Goal: Task Accomplishment & Management: Manage account settings

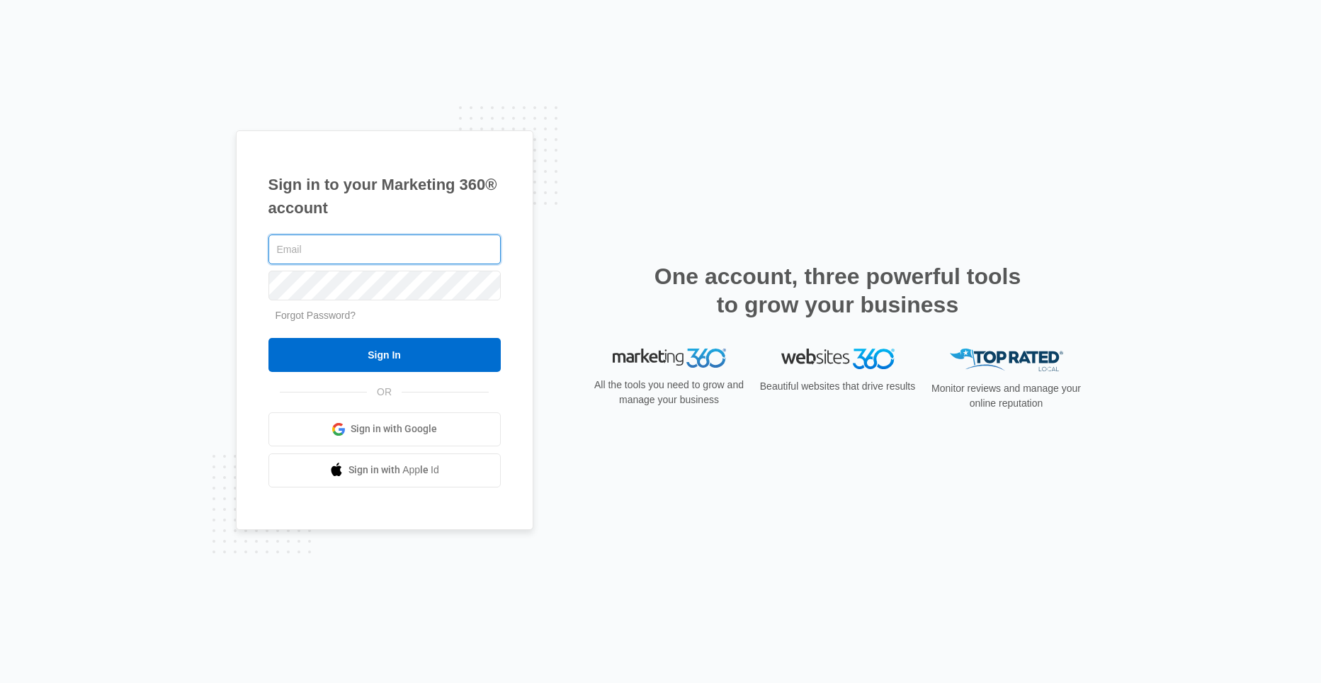
click at [348, 247] on input "text" at bounding box center [384, 249] width 232 height 30
type input "[EMAIL_ADDRESS][DOMAIN_NAME]"
click at [268, 338] on input "Sign In" at bounding box center [384, 355] width 232 height 34
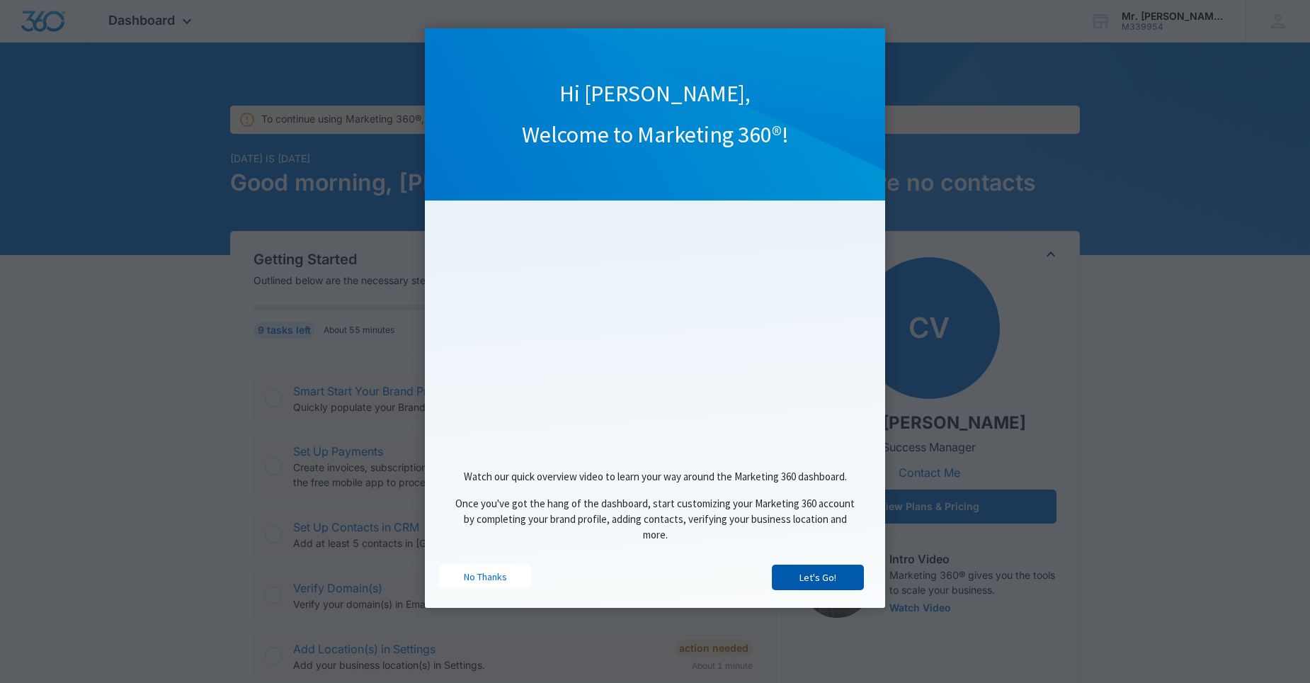
click at [841, 585] on link "Let's Go!" at bounding box center [818, 578] width 92 height 26
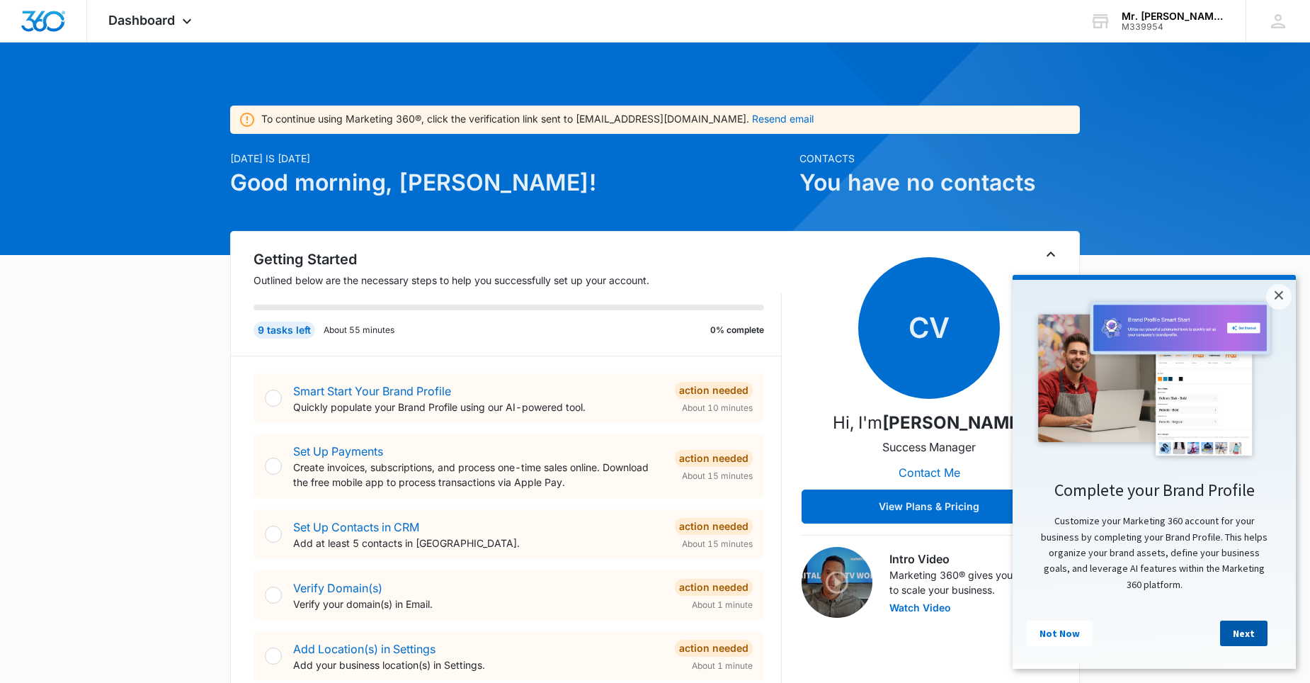
click at [1243, 642] on link "Next" at bounding box center [1243, 634] width 47 height 26
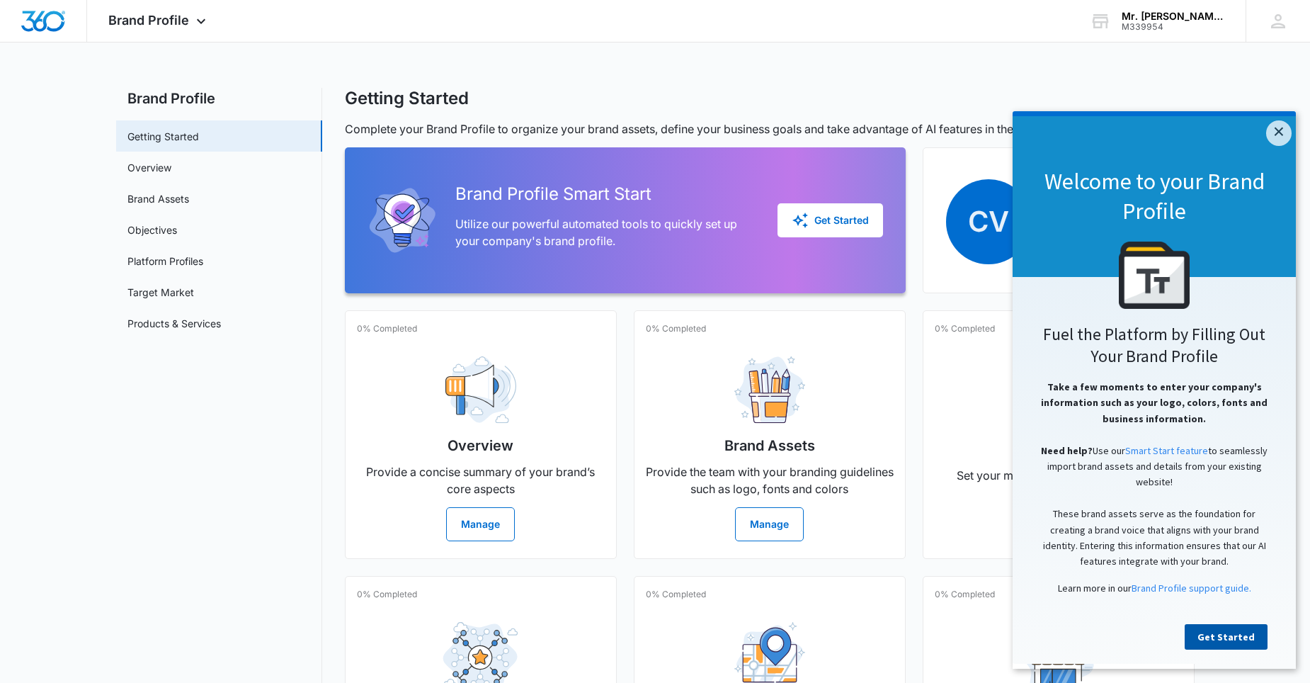
drag, startPoint x: 1013, startPoint y: 111, endPoint x: 1242, endPoint y: 642, distance: 577.8
click at [1242, 642] on link "Get Started" at bounding box center [1226, 637] width 83 height 26
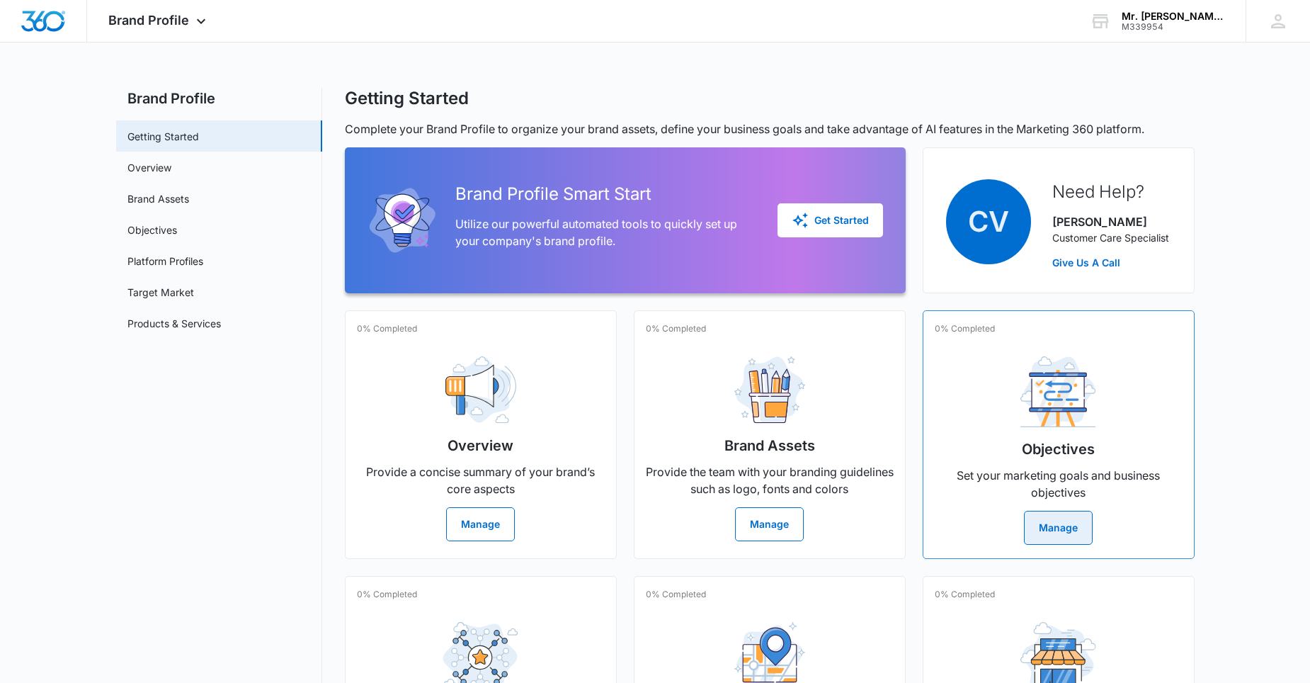
click at [1057, 526] on button "Manage" at bounding box center [1058, 528] width 69 height 34
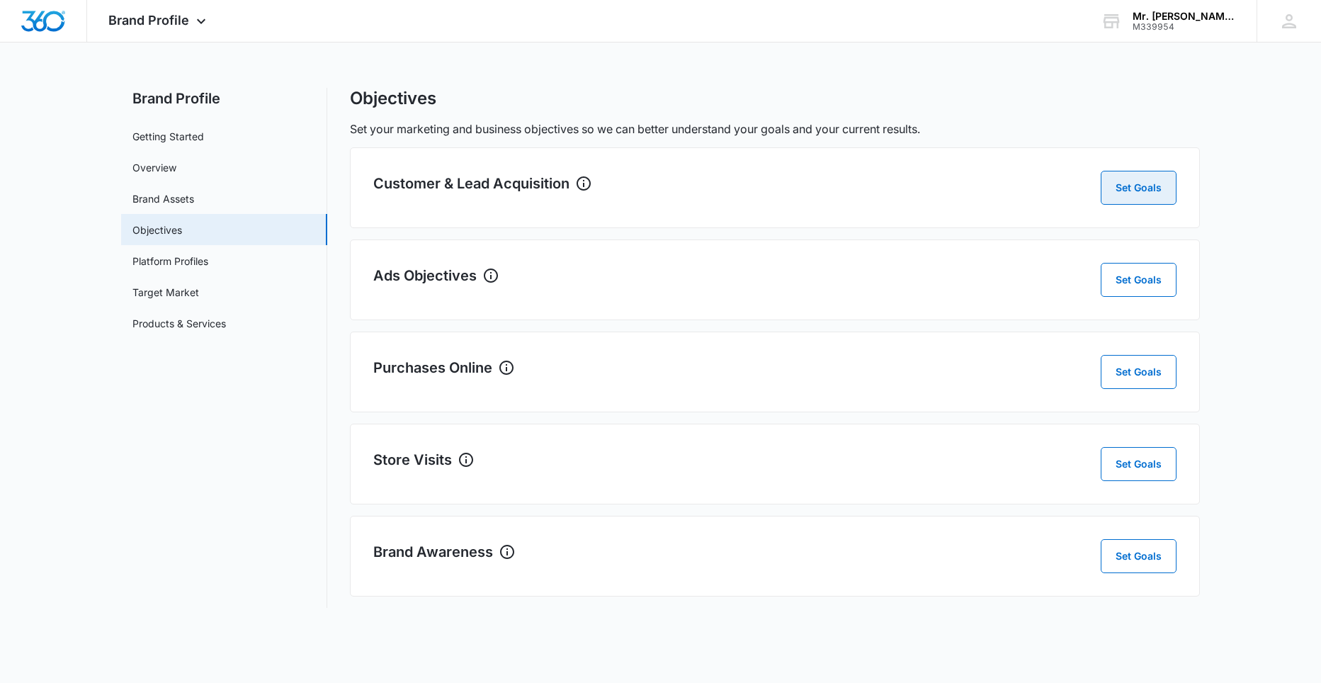
click at [1145, 196] on button "Set Goals" at bounding box center [1139, 188] width 76 height 34
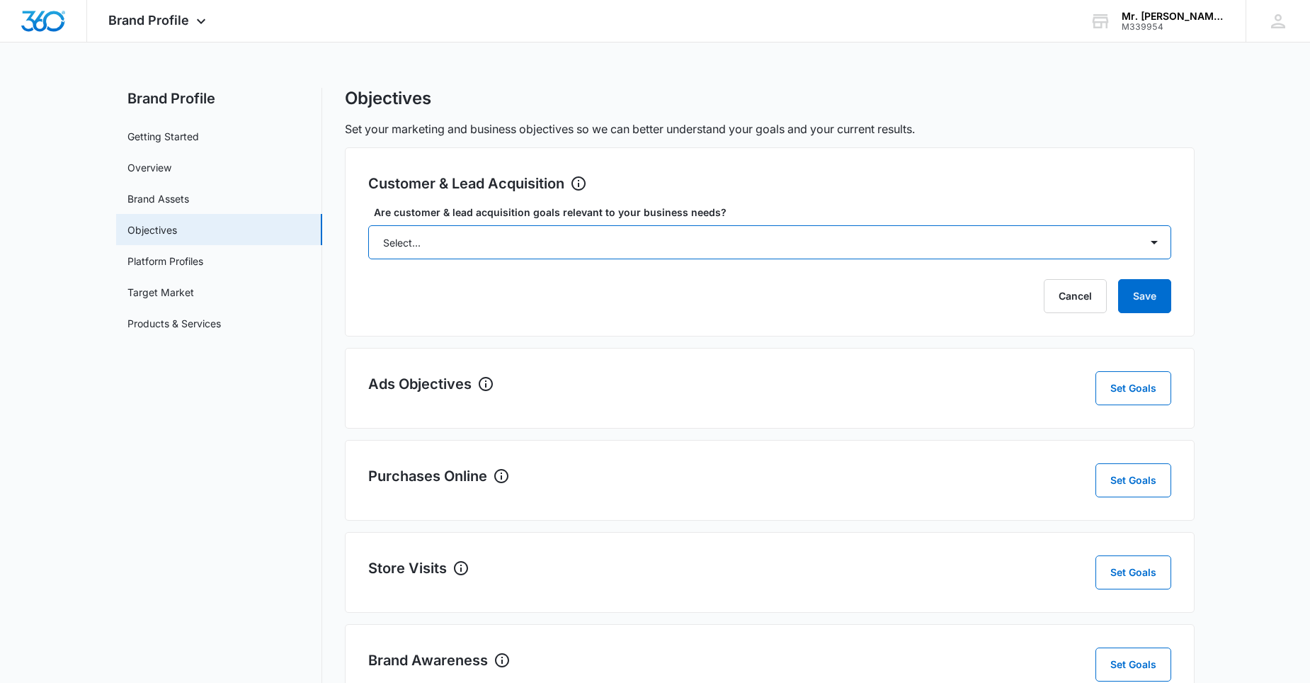
click at [998, 248] on select "Select... Yes No Yes, but don't currently have the data" at bounding box center [769, 242] width 803 height 34
click at [368, 225] on select "Select... Yes No Yes, but don't currently have the data" at bounding box center [769, 242] width 803 height 34
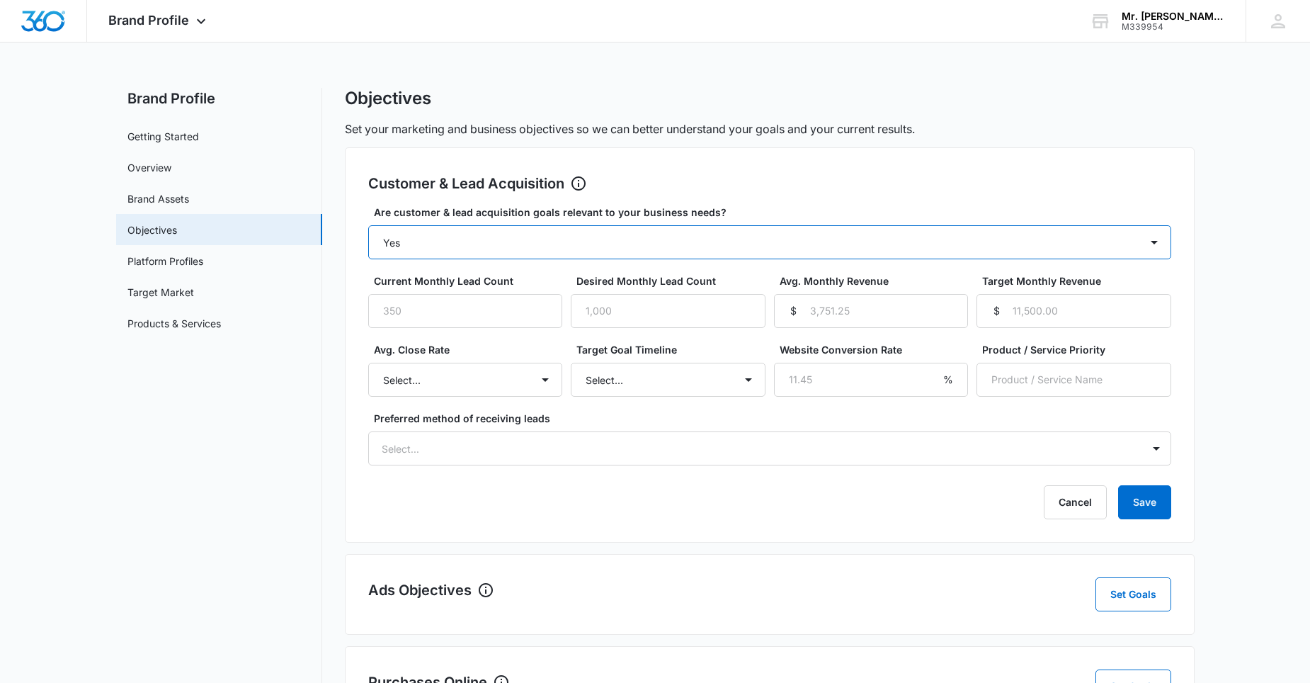
click at [482, 252] on select "Select... Yes No Yes, but don't currently have the data" at bounding box center [769, 242] width 803 height 34
select select "yes, but later"
click at [368, 225] on select "Select... Yes No Yes, but don't currently have the data" at bounding box center [769, 242] width 803 height 34
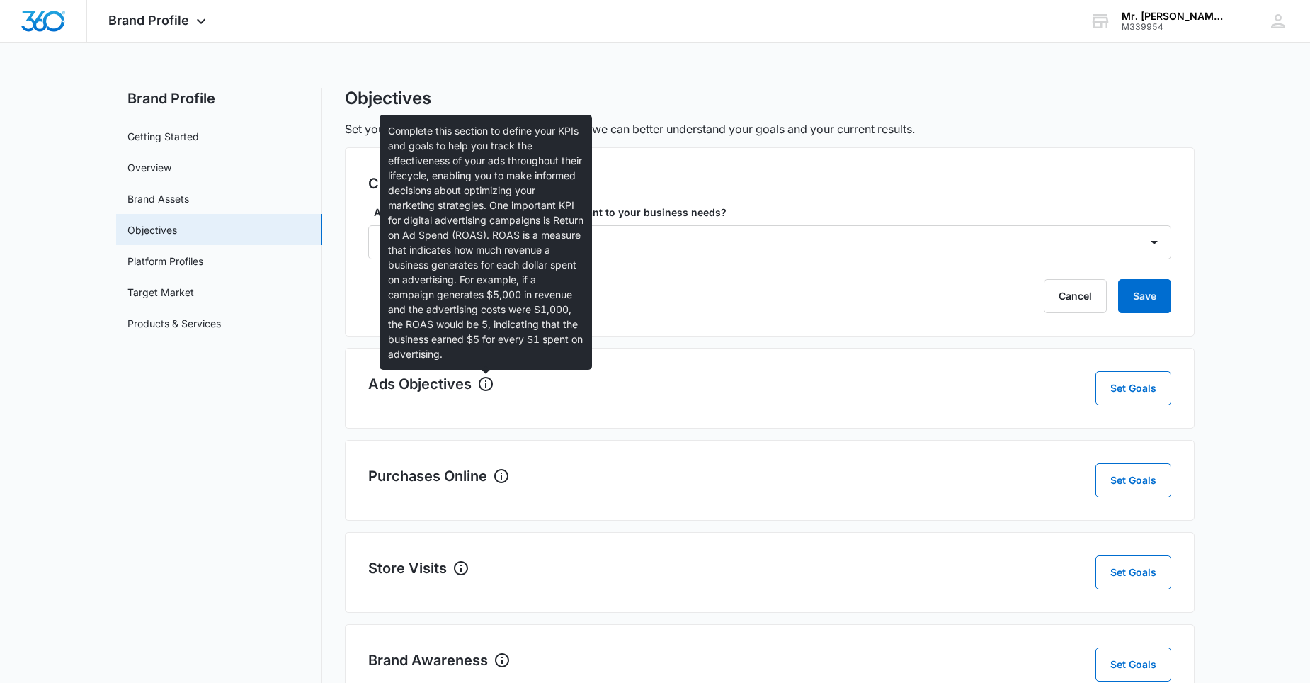
click at [484, 383] on icon at bounding box center [485, 383] width 17 height 17
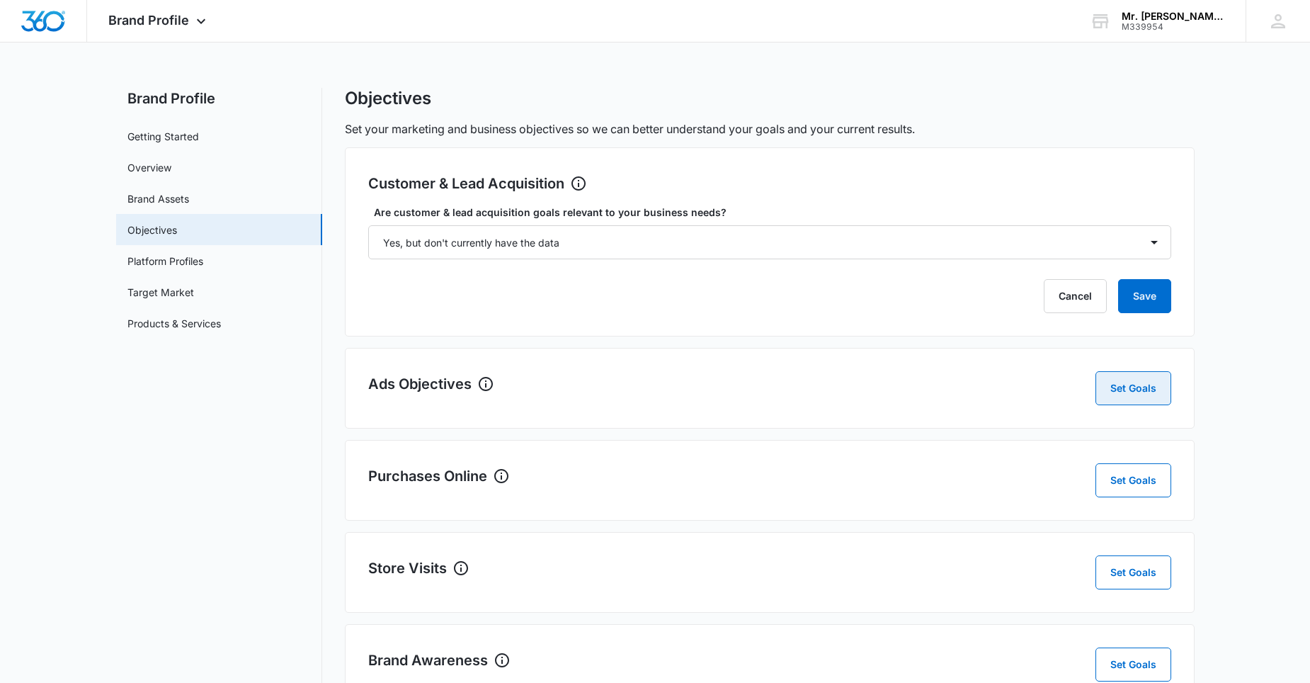
click at [1140, 393] on button "Set Goals" at bounding box center [1134, 388] width 76 height 34
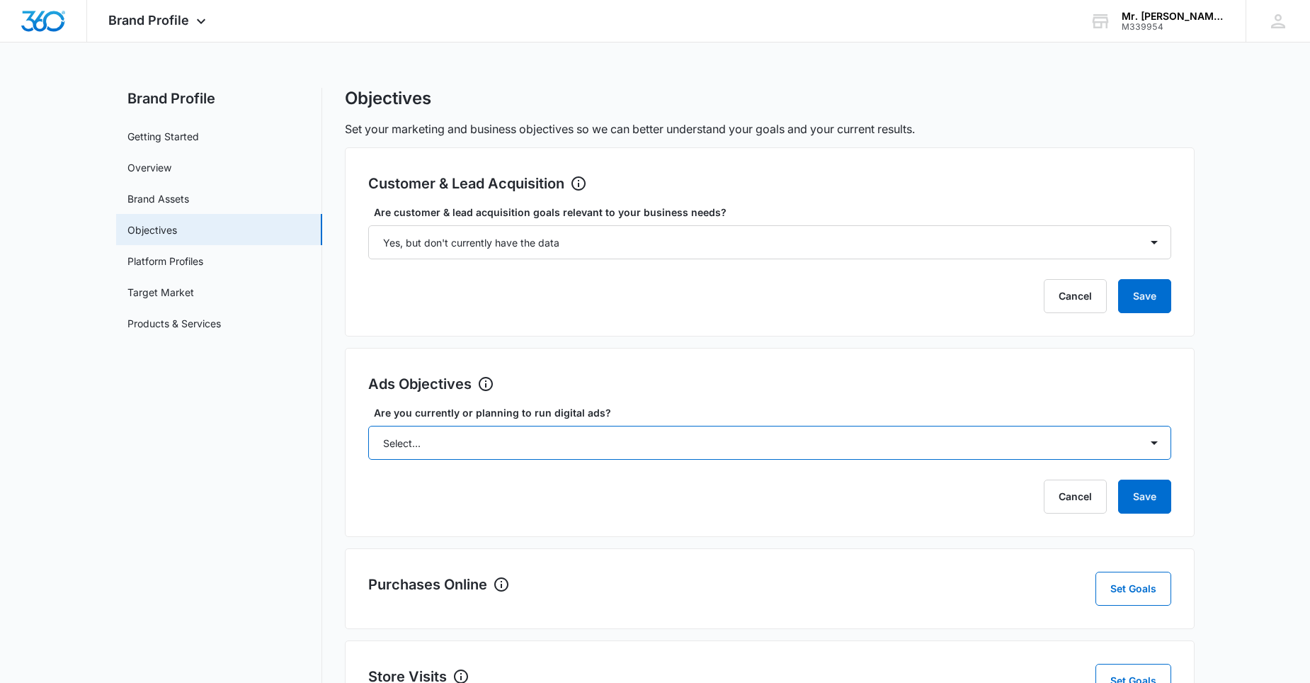
click at [572, 446] on select "Select... Yes No Yes, but don't currently have the data" at bounding box center [769, 443] width 803 height 34
select select "yes, but later"
click at [368, 426] on select "Select... Yes No Yes, but don't currently have the data" at bounding box center [769, 443] width 803 height 34
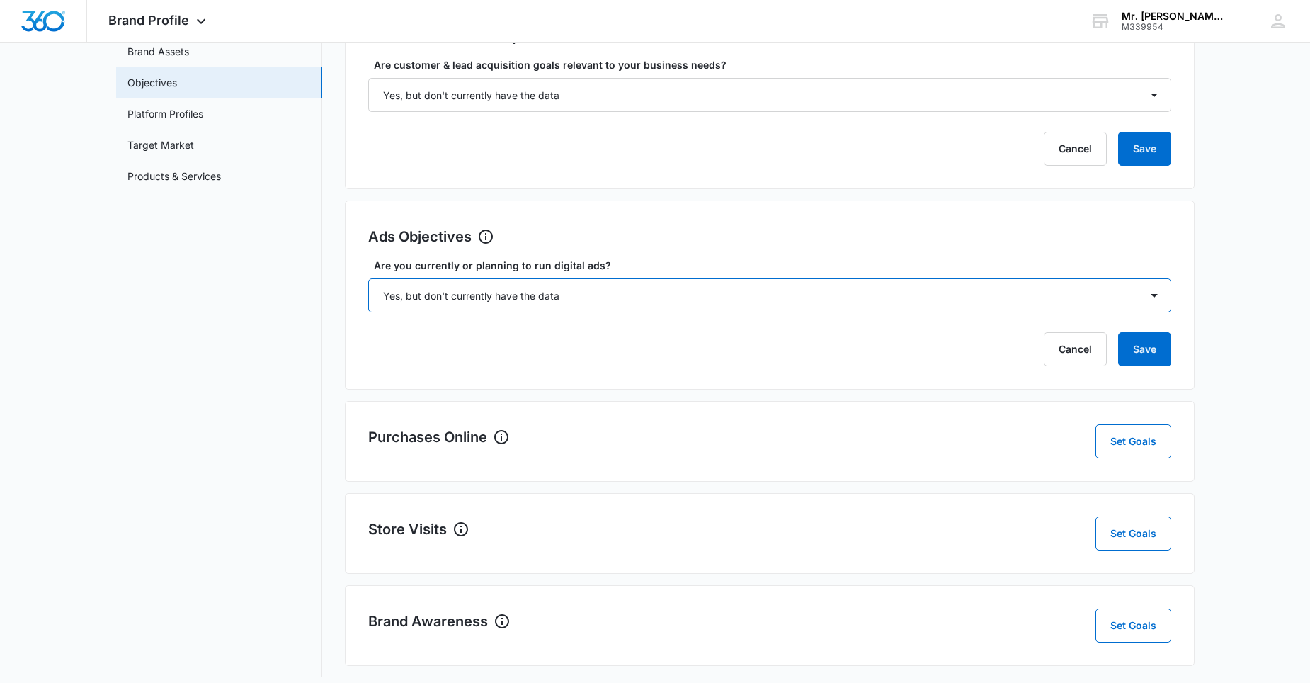
scroll to position [159, 0]
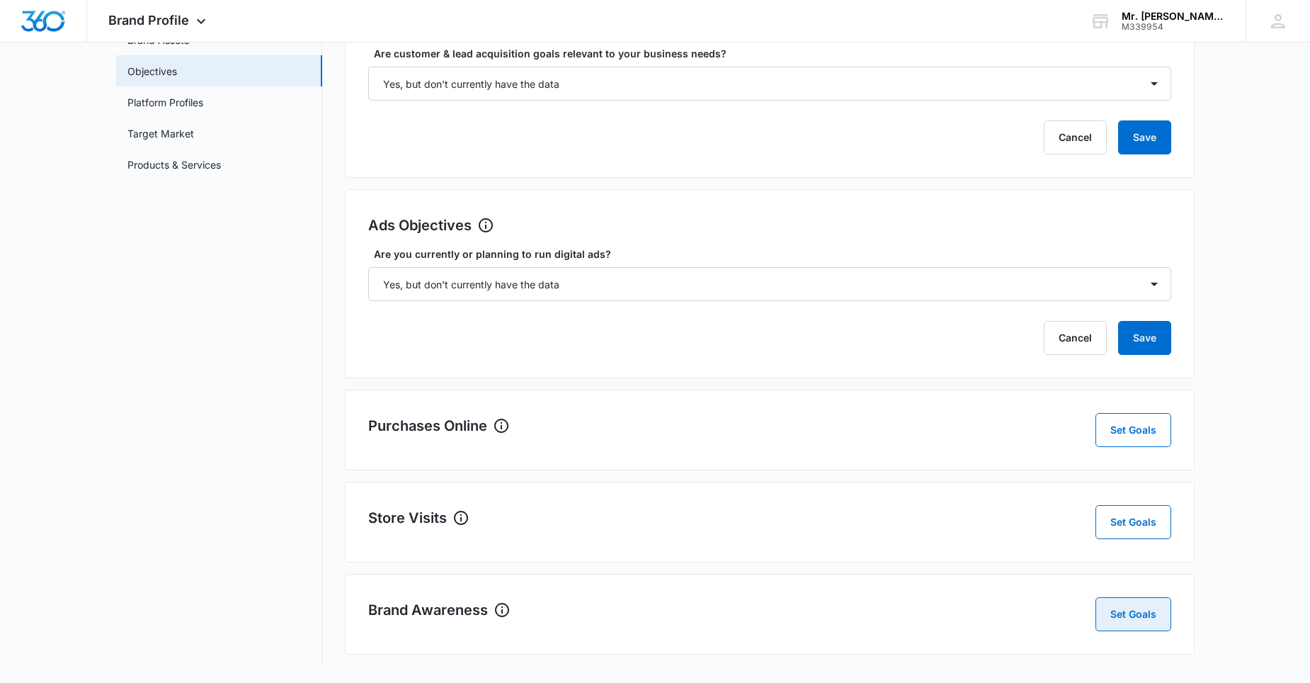
click at [1150, 614] on button "Set Goals" at bounding box center [1134, 614] width 76 height 34
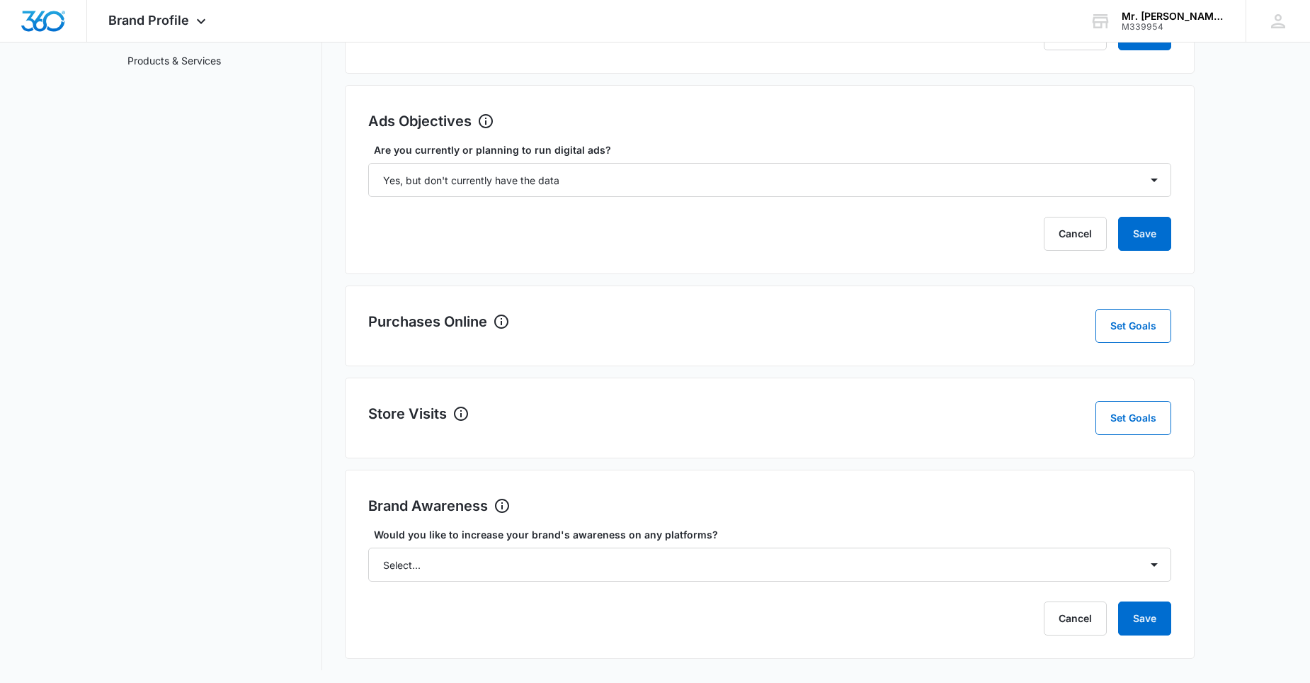
scroll to position [267, 0]
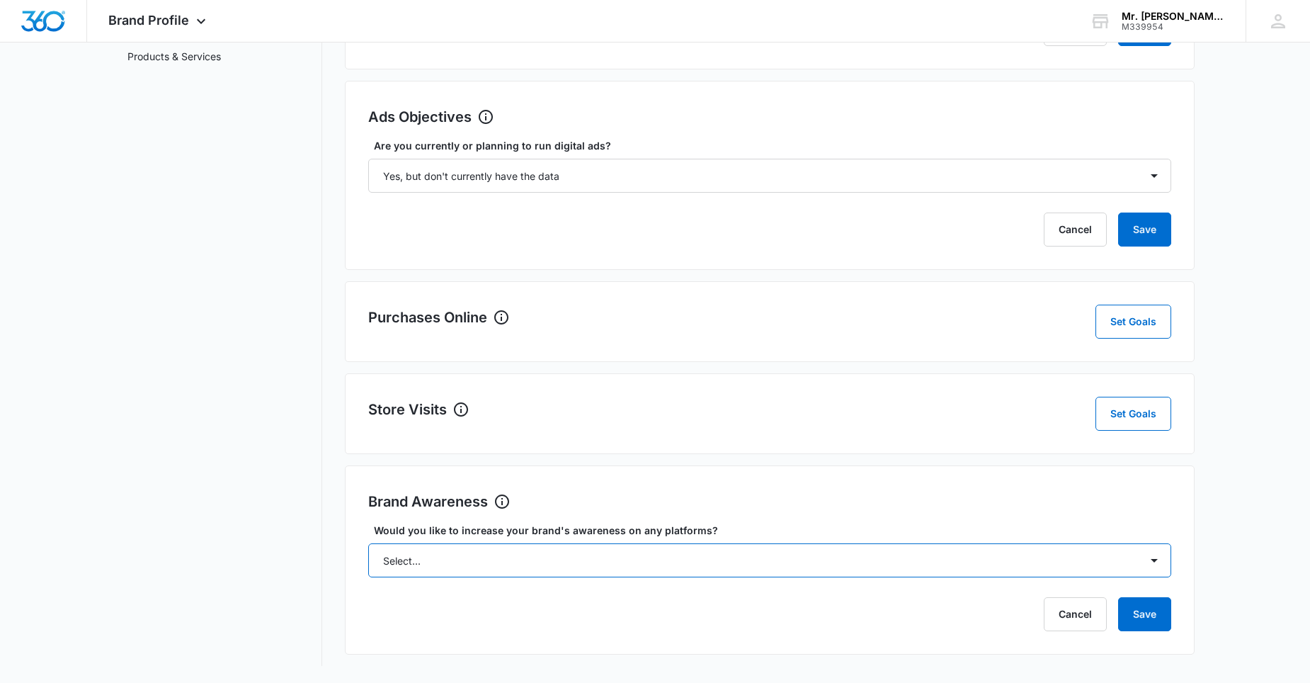
click at [571, 548] on select "Select... Yes No" at bounding box center [769, 560] width 803 height 34
select select "yes"
click at [368, 543] on select "Select... Yes No" at bounding box center [769, 560] width 803 height 34
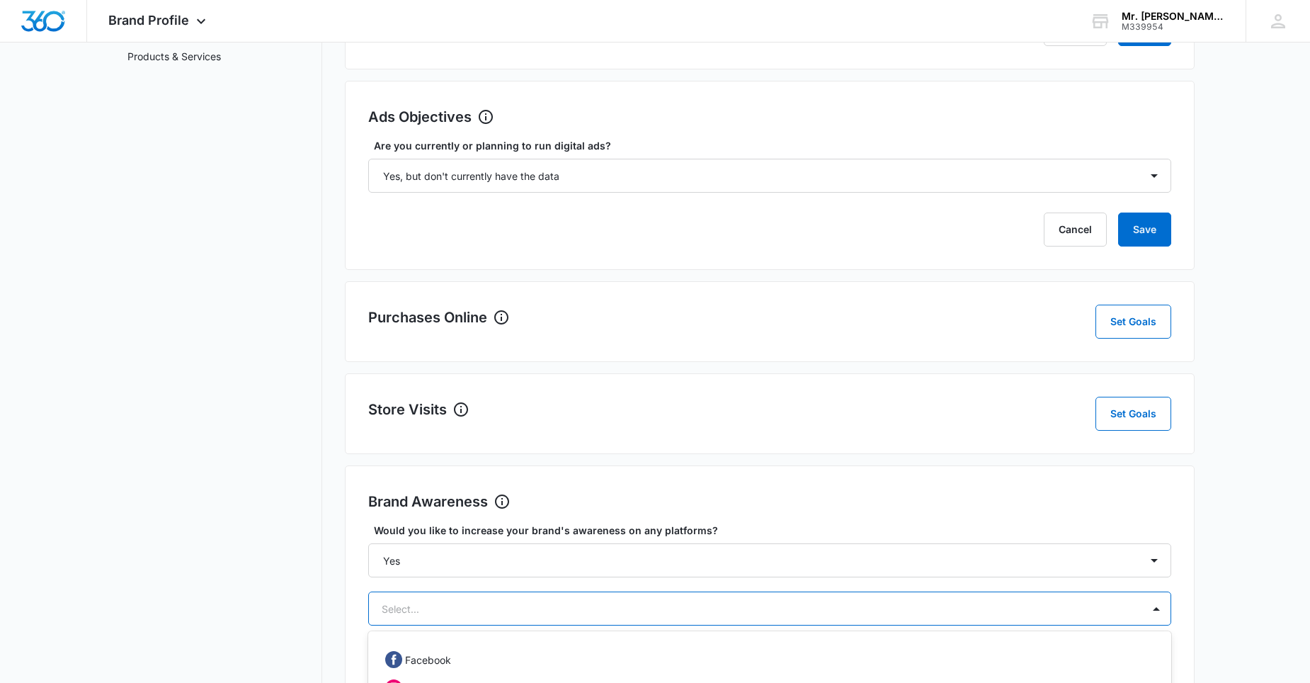
scroll to position [432, 0]
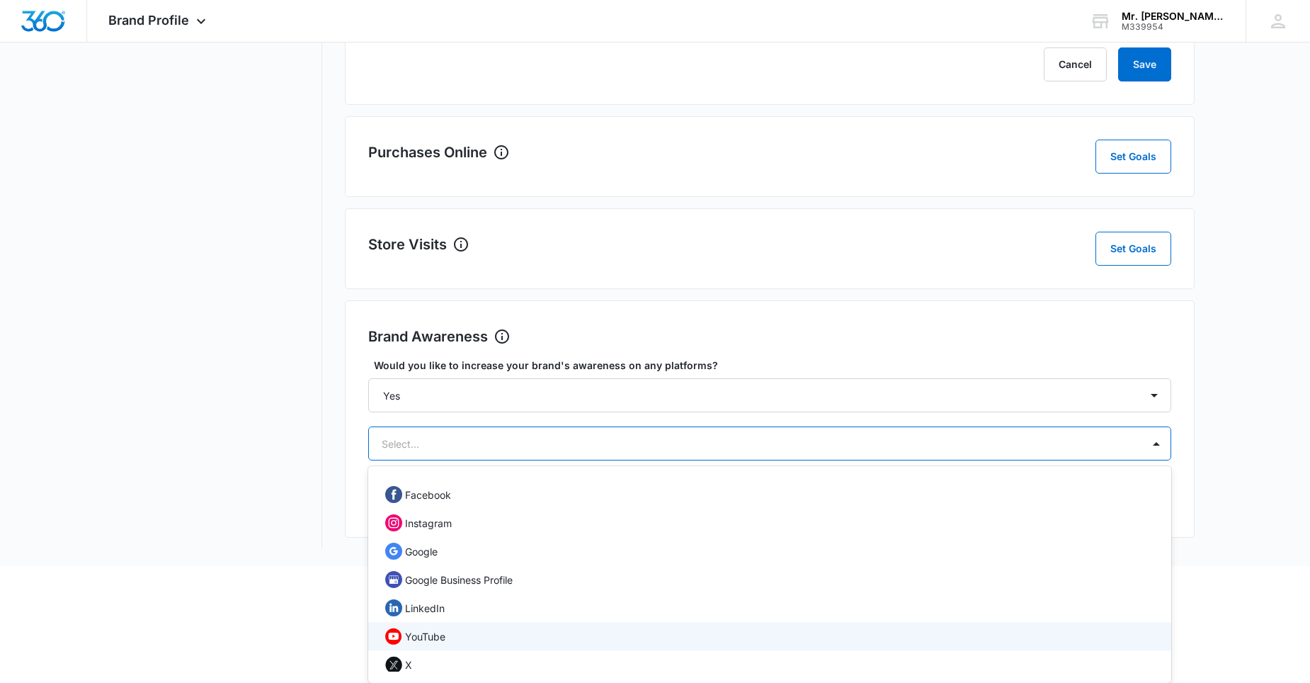
click at [659, 460] on div "12 results available. Use Up and Down to choose options, press Enter to select …" at bounding box center [769, 443] width 803 height 34
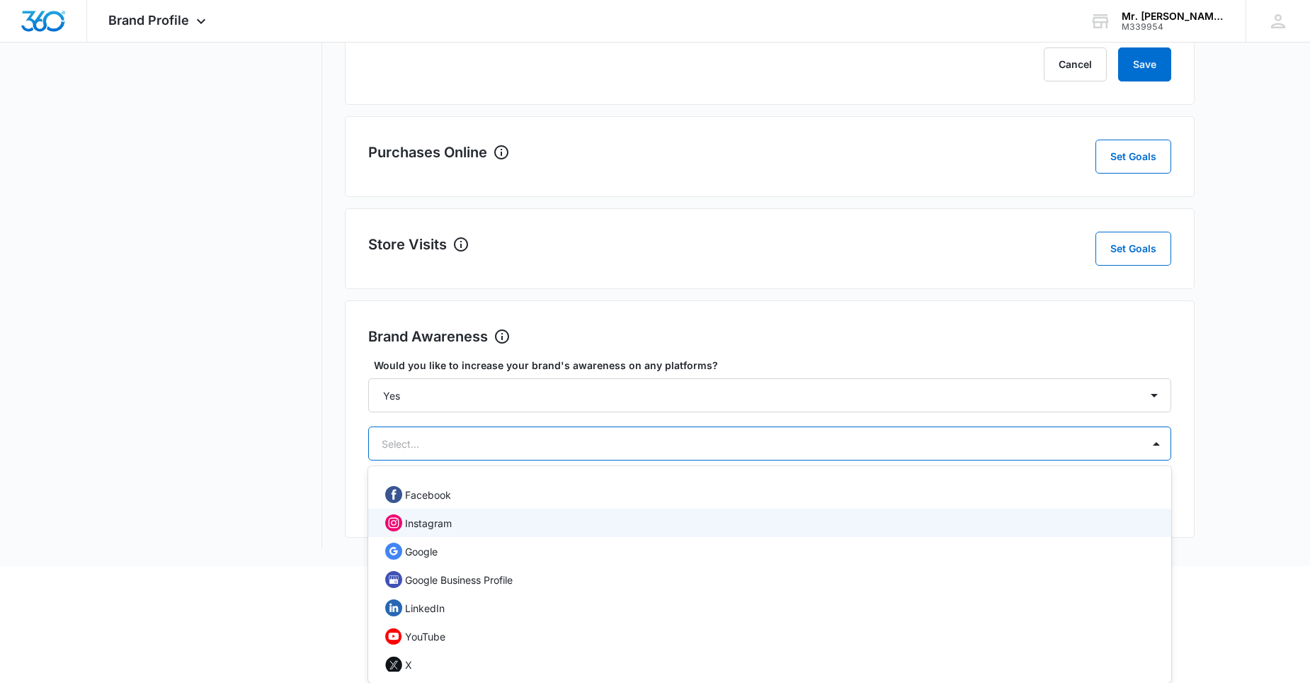
click at [475, 521] on div "Instagram" at bounding box center [768, 522] width 766 height 17
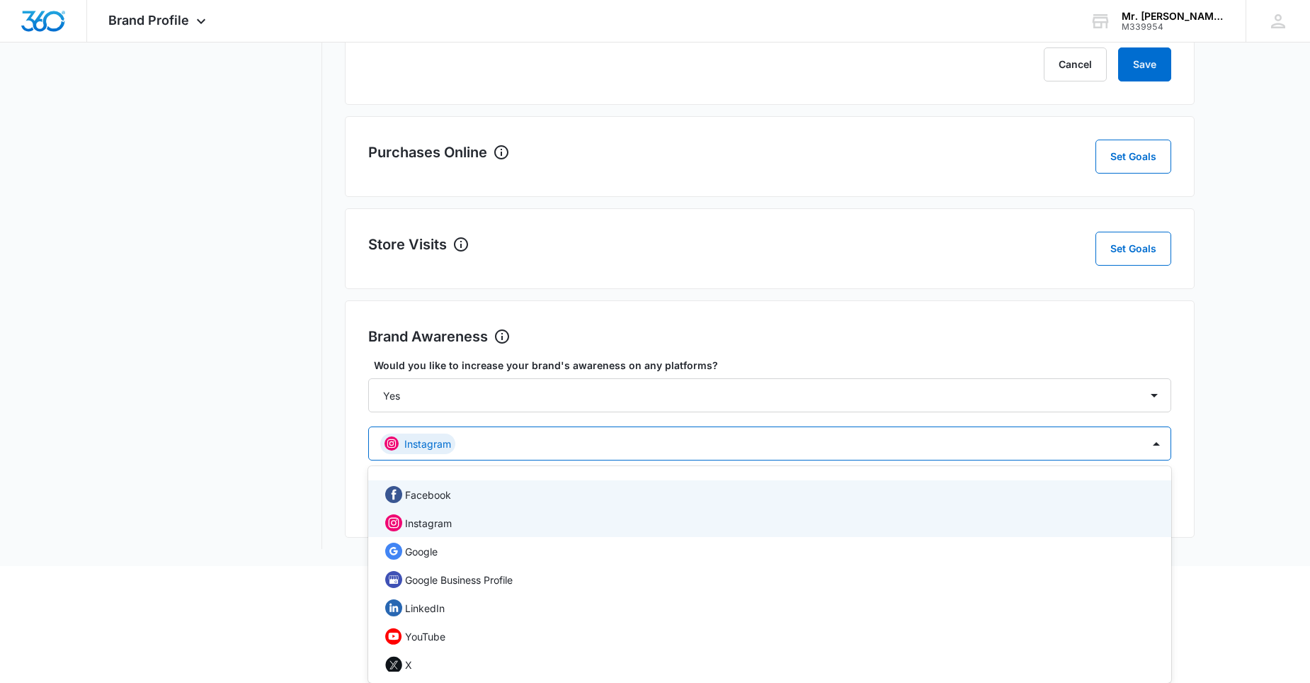
click at [468, 497] on div "Facebook" at bounding box center [768, 494] width 766 height 17
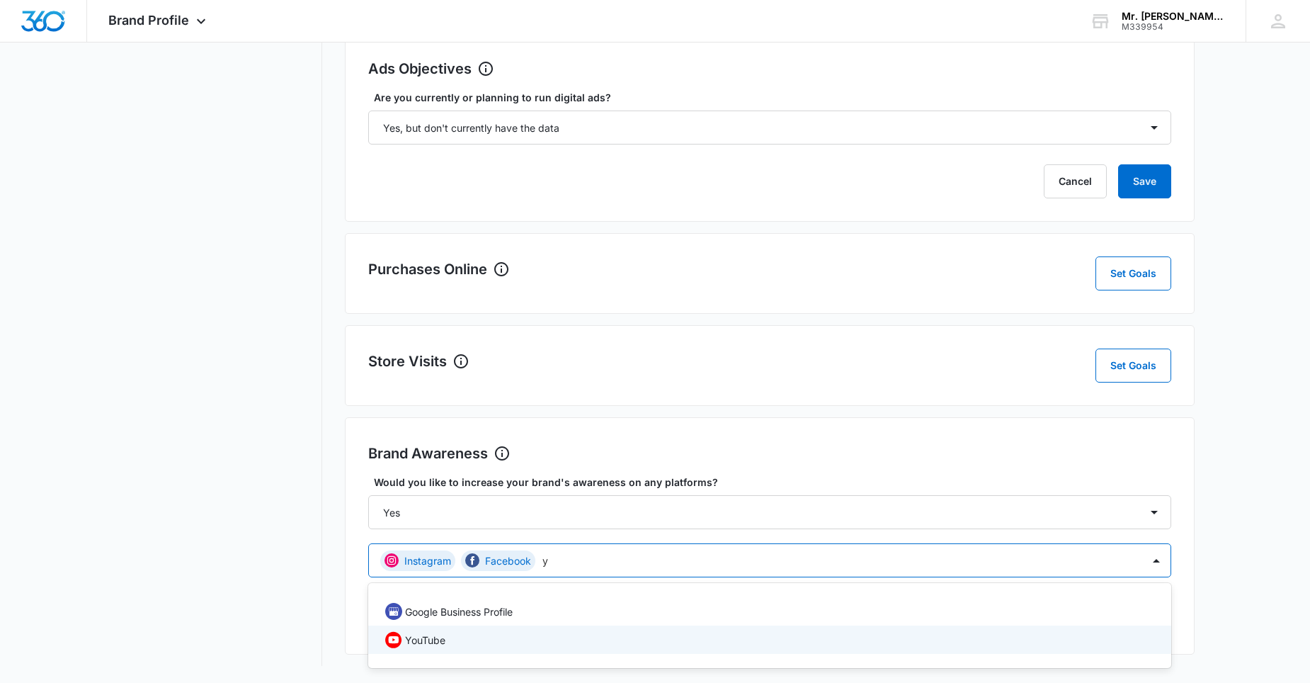
scroll to position [0, 0]
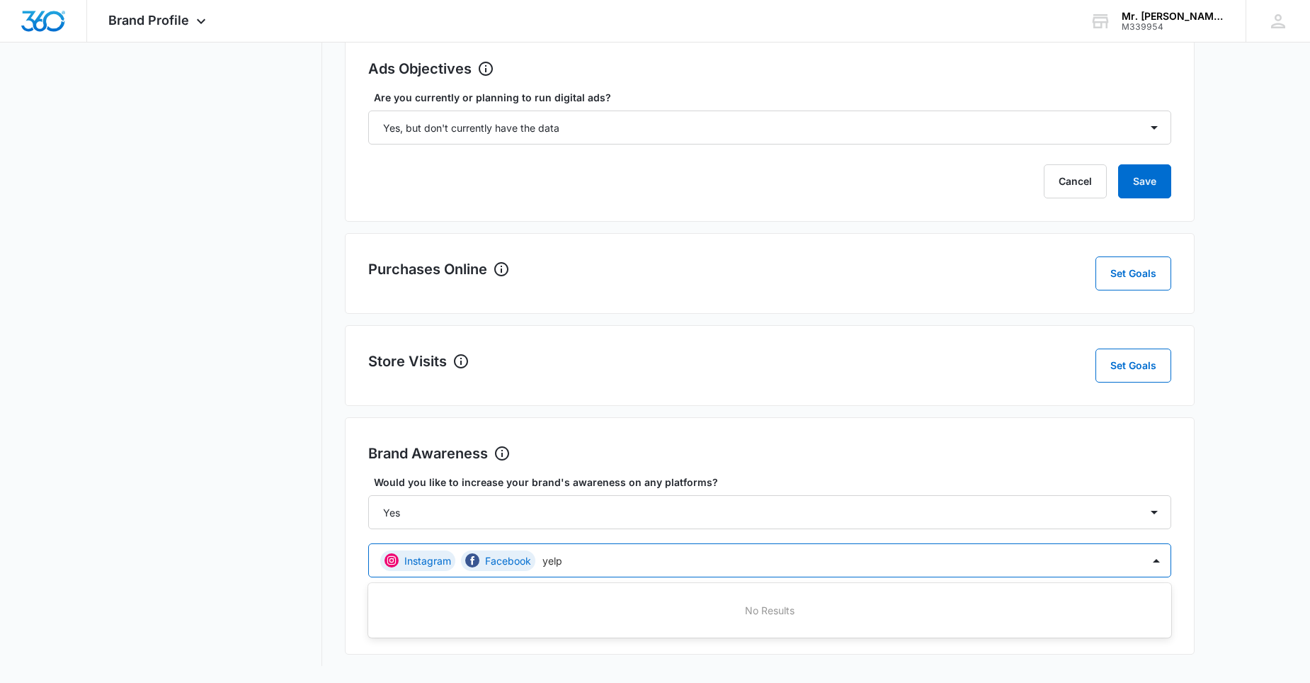
type input "yelp"
click at [1118, 597] on button "Save" at bounding box center [1144, 614] width 53 height 34
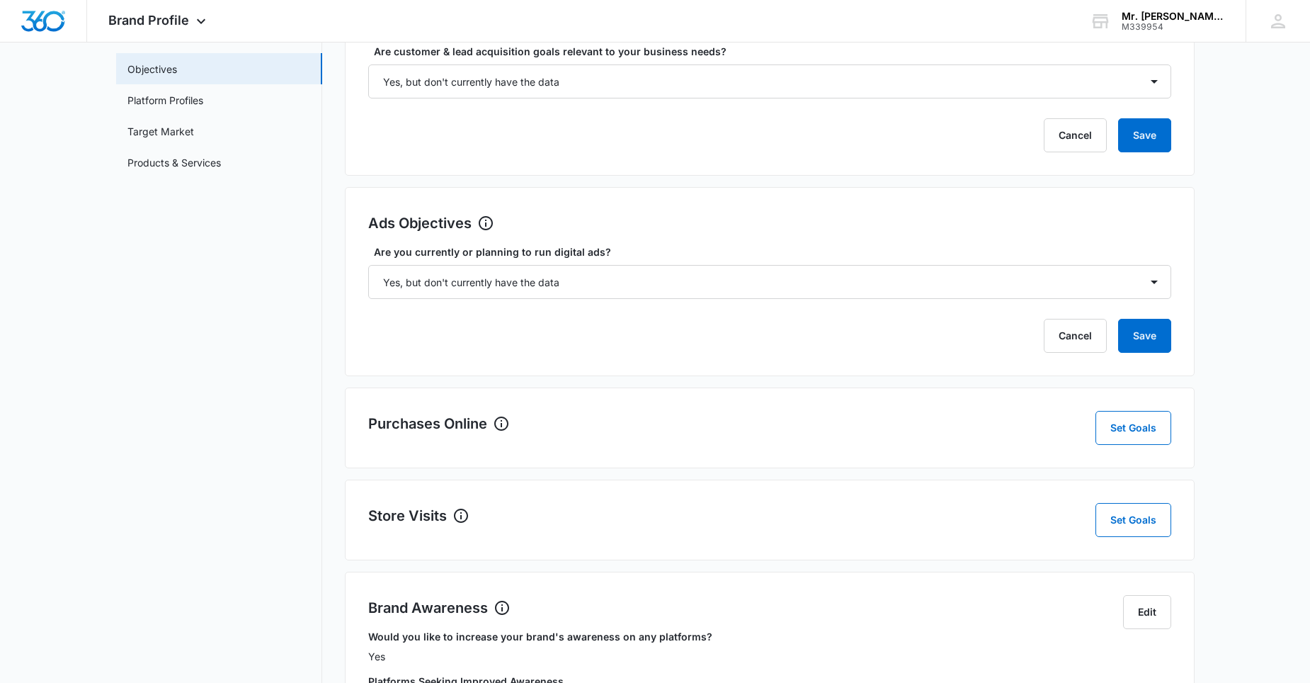
scroll to position [271, 0]
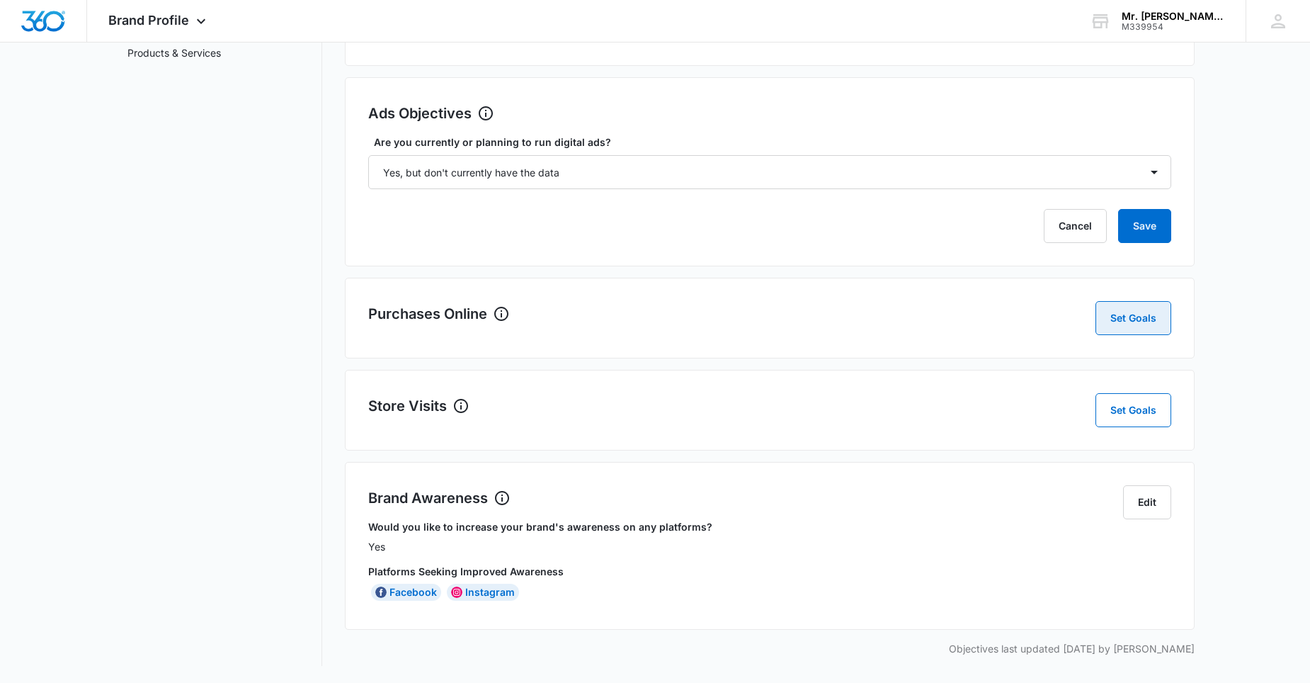
click at [1125, 315] on button "Set Goals" at bounding box center [1134, 318] width 76 height 34
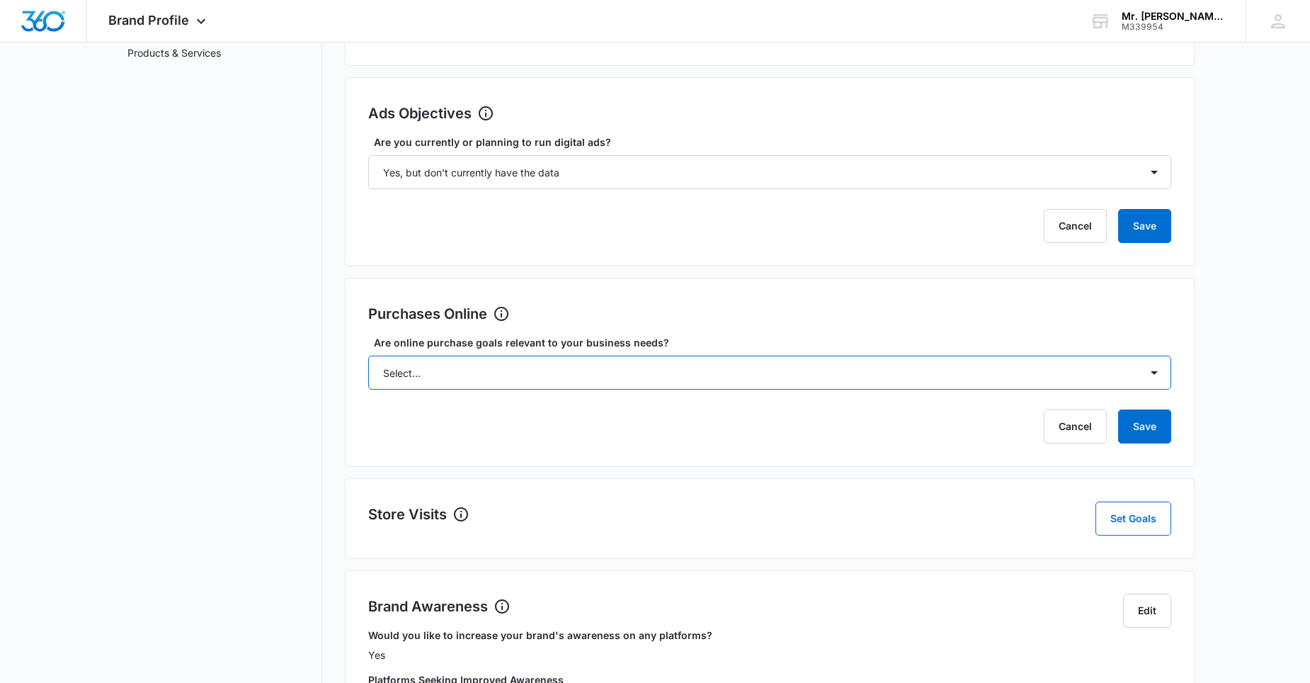
click at [398, 371] on select "Select... Yes No Yes, but don't currently have the data" at bounding box center [769, 373] width 803 height 34
select select "no"
click at [368, 356] on select "Select... Yes No Yes, but don't currently have the data" at bounding box center [769, 373] width 803 height 34
click at [437, 521] on h2 "Store Visits" at bounding box center [407, 514] width 79 height 21
click at [1106, 511] on button "Set Goals" at bounding box center [1134, 519] width 76 height 34
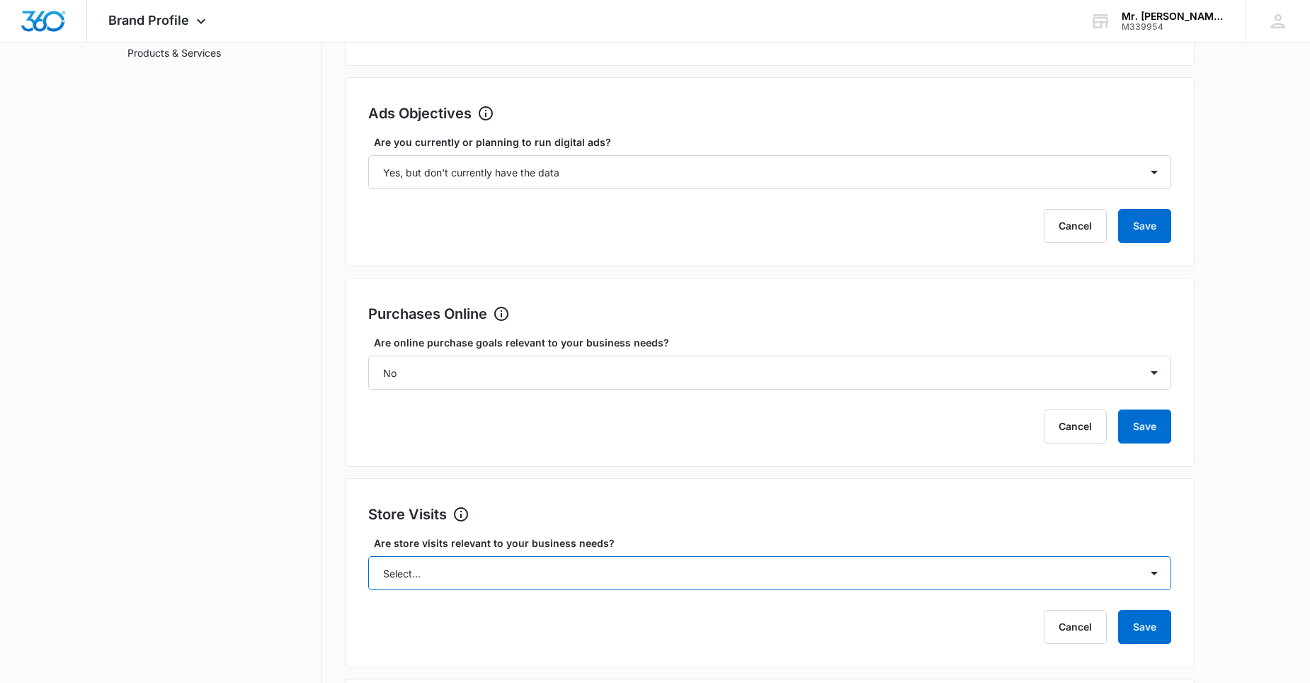
click at [384, 574] on select "Select... Yes No Yes, but don't currently have the data" at bounding box center [769, 573] width 803 height 34
select select "no"
click at [368, 556] on select "Select... Yes No Yes, but don't currently have the data" at bounding box center [769, 573] width 803 height 34
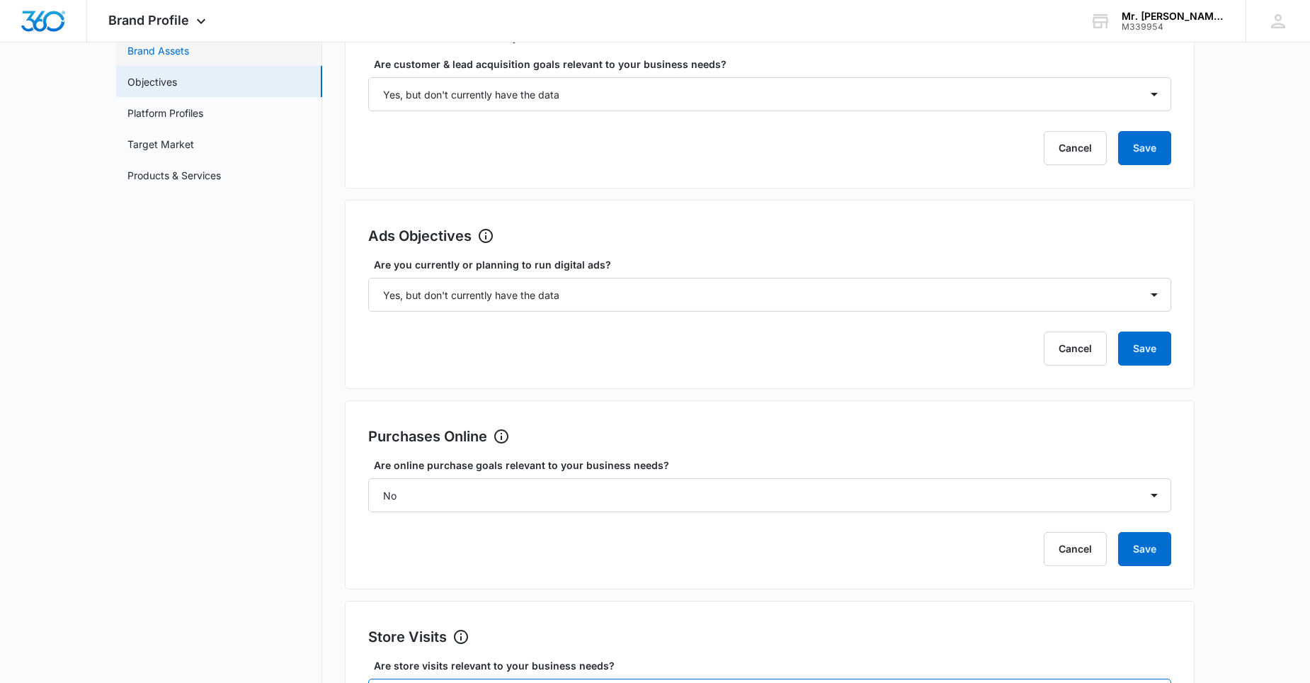
scroll to position [0, 0]
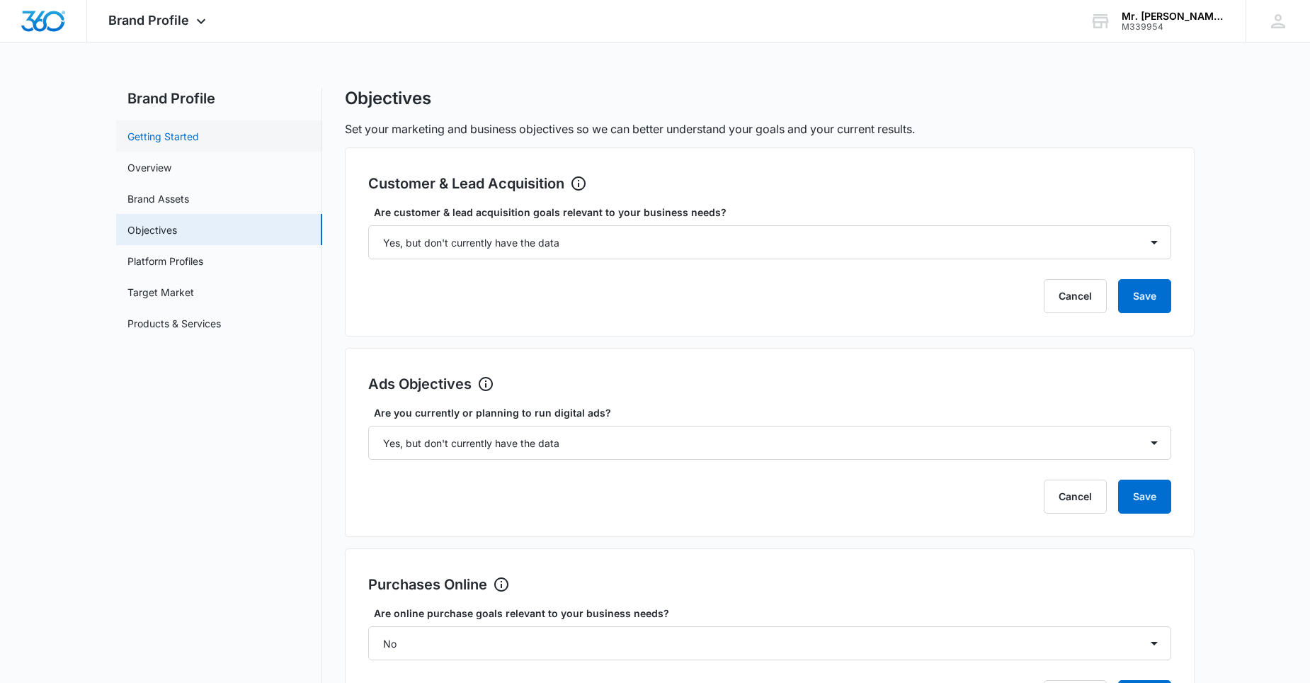
click at [152, 133] on link "Getting Started" at bounding box center [164, 136] width 72 height 15
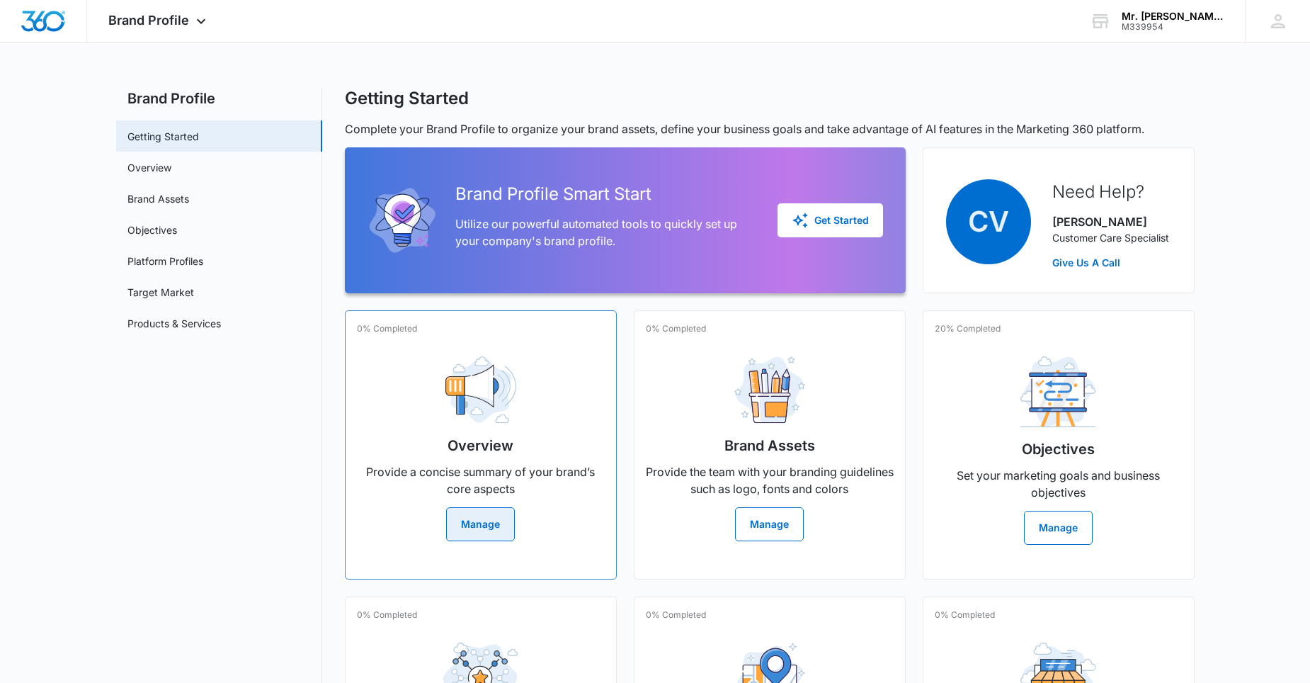
click at [473, 521] on button "Manage" at bounding box center [480, 524] width 69 height 34
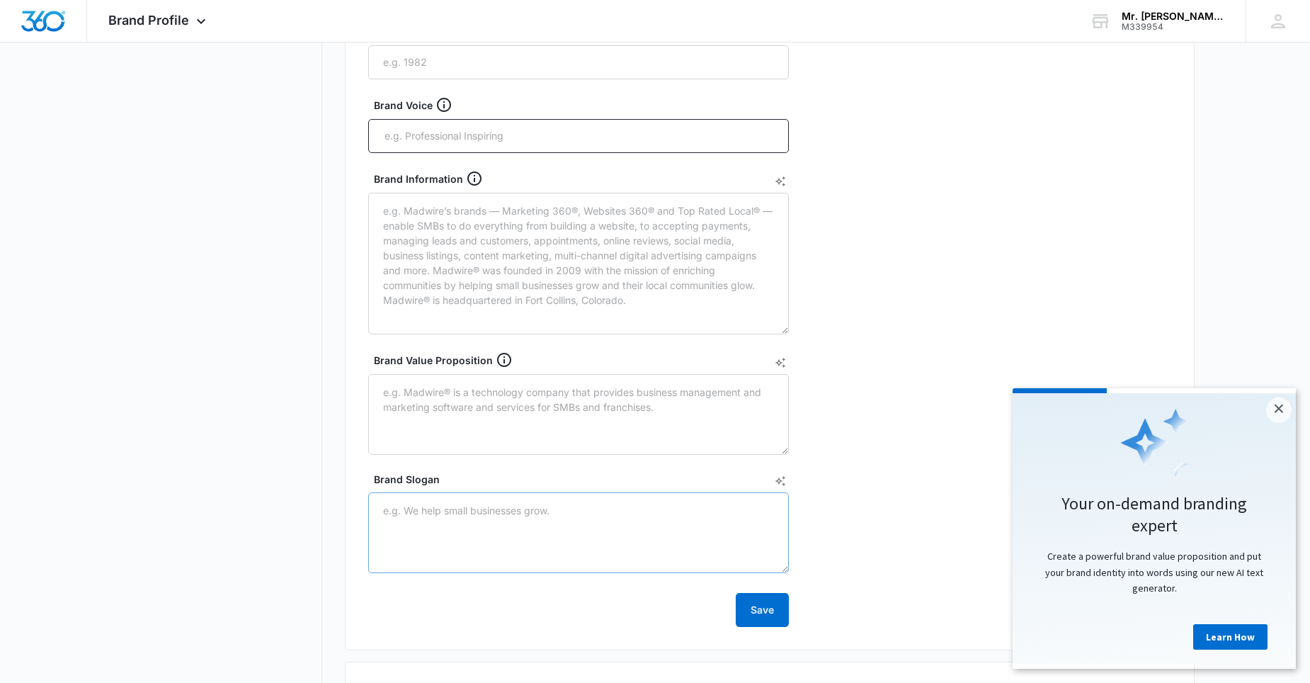
scroll to position [354, 0]
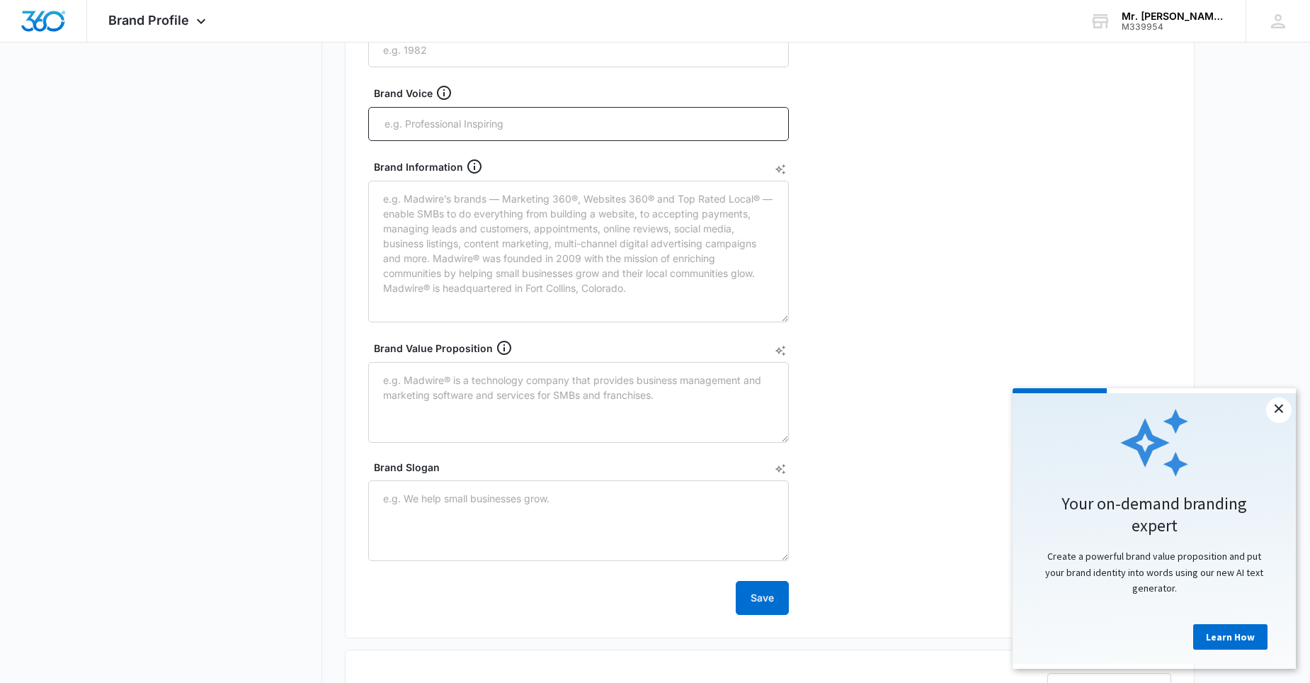
click at [1283, 410] on link "×" at bounding box center [1280, 410] width 26 height 26
